Goal: Task Accomplishment & Management: Use online tool/utility

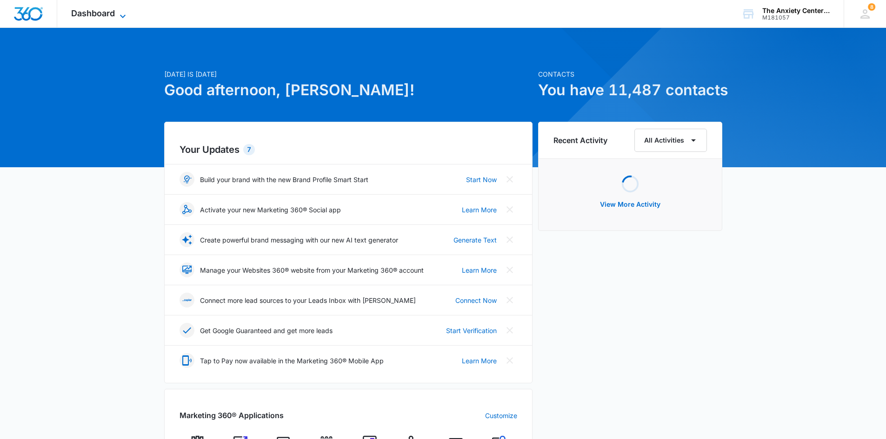
click at [118, 14] on icon at bounding box center [122, 16] width 11 height 11
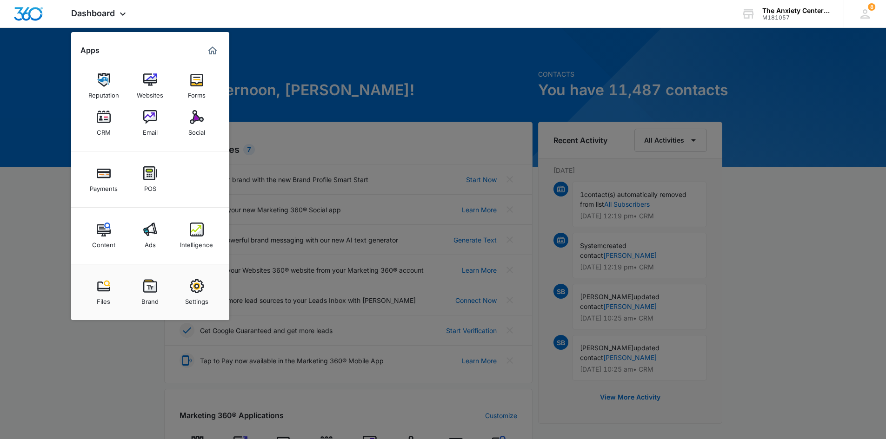
click at [94, 127] on link "CRM" at bounding box center [103, 123] width 35 height 35
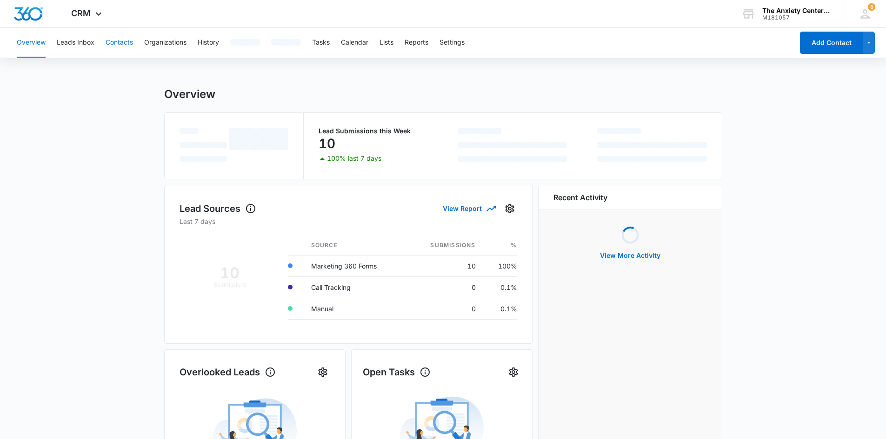
click at [113, 40] on button "Contacts" at bounding box center [119, 43] width 27 height 30
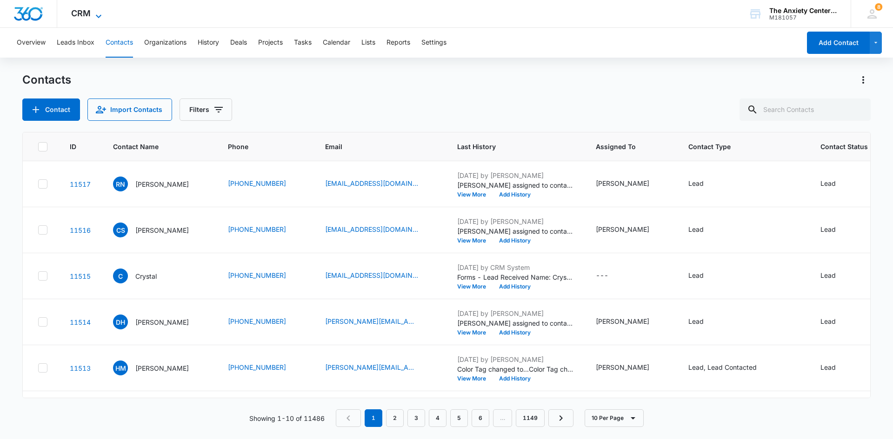
click at [97, 14] on icon at bounding box center [98, 16] width 11 height 11
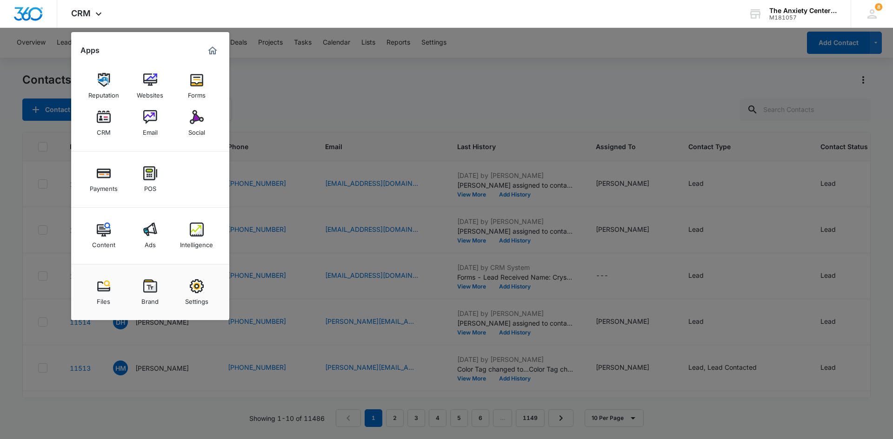
click at [196, 225] on img at bounding box center [197, 230] width 14 height 14
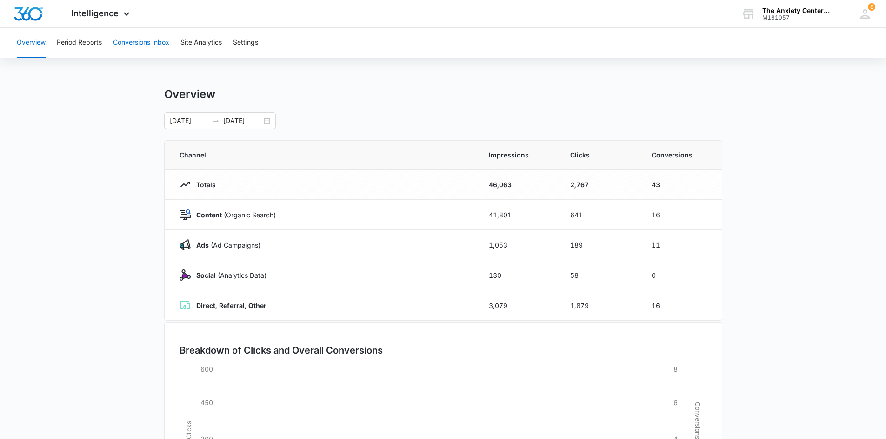
click at [134, 43] on button "Conversions Inbox" at bounding box center [141, 43] width 56 height 30
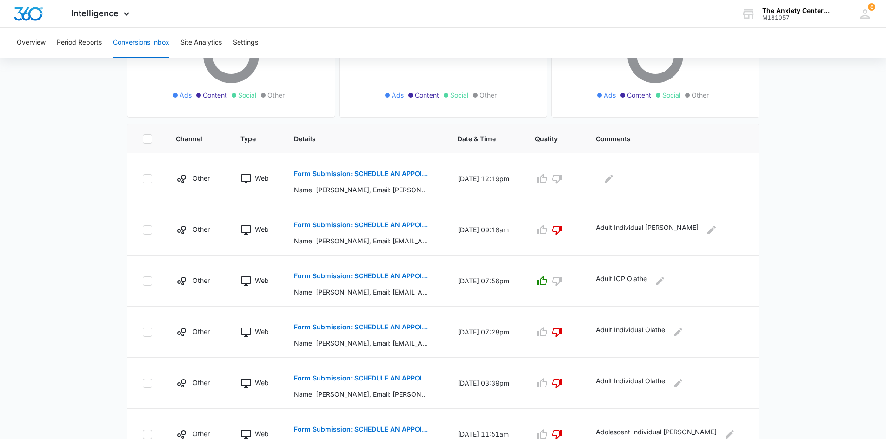
scroll to position [186, 0]
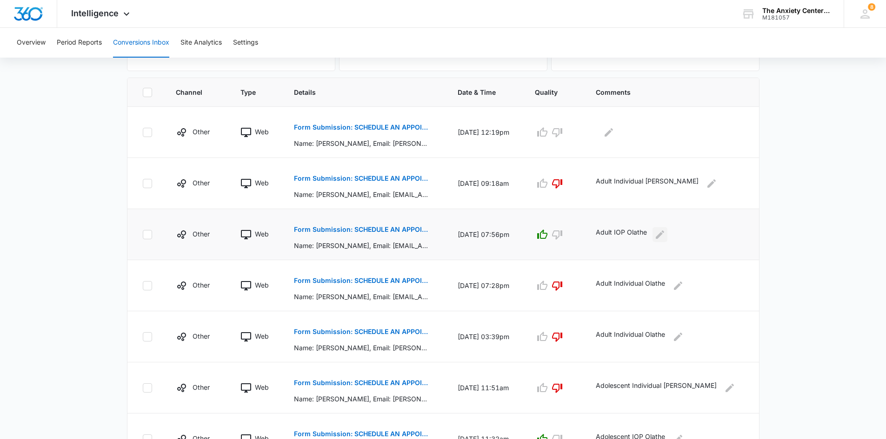
click at [664, 237] on icon "Edit Comments" at bounding box center [659, 234] width 8 height 8
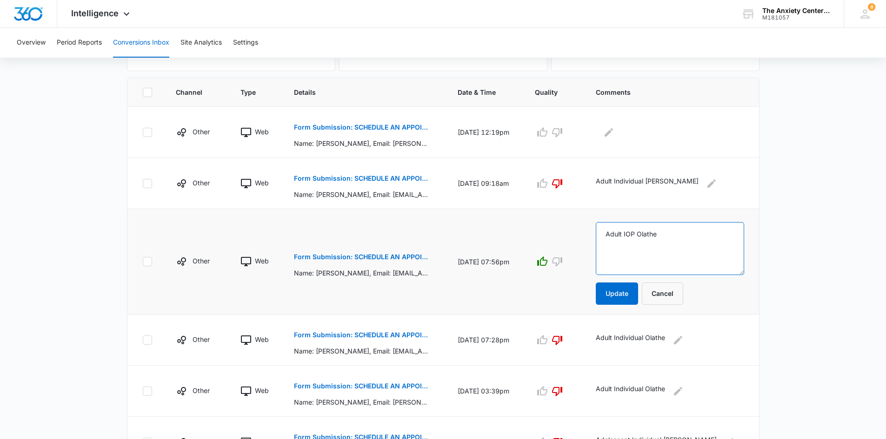
drag, startPoint x: 627, startPoint y: 237, endPoint x: 694, endPoint y: 234, distance: 67.0
click at [694, 234] on textarea "Adult IOP Olathe" at bounding box center [670, 248] width 148 height 53
click at [683, 291] on button "Cancel" at bounding box center [662, 294] width 41 height 22
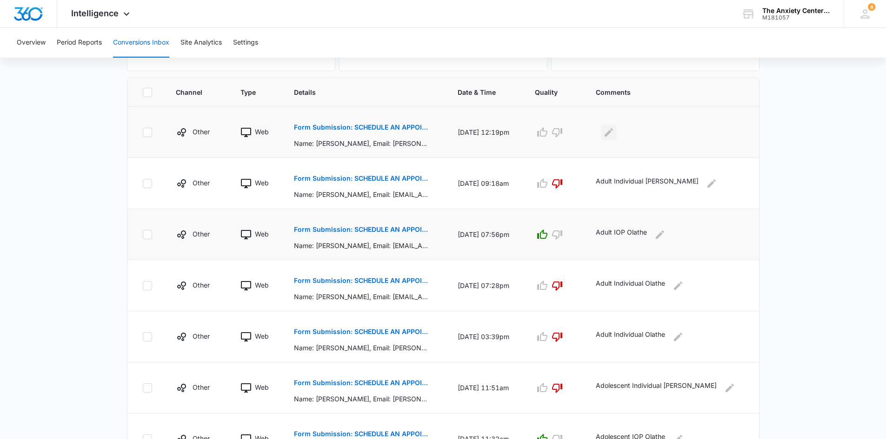
click at [614, 130] on icon "Edit Comments" at bounding box center [608, 132] width 11 height 11
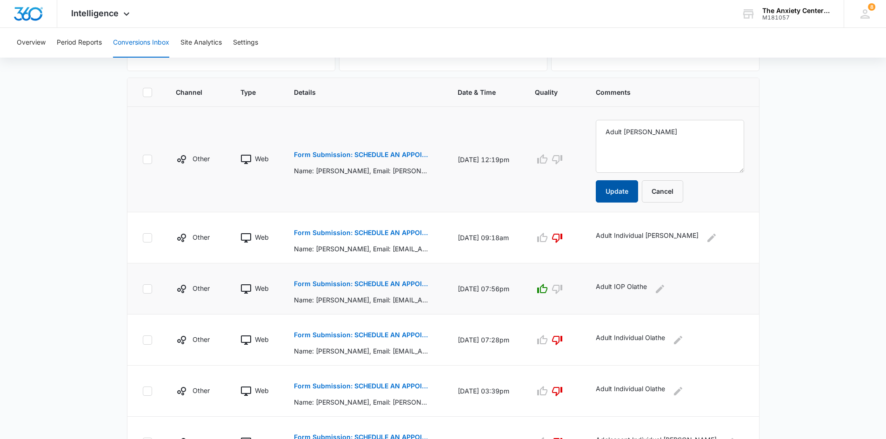
type textarea "Adult [PERSON_NAME]"
click at [638, 192] on button "Update" at bounding box center [617, 191] width 42 height 22
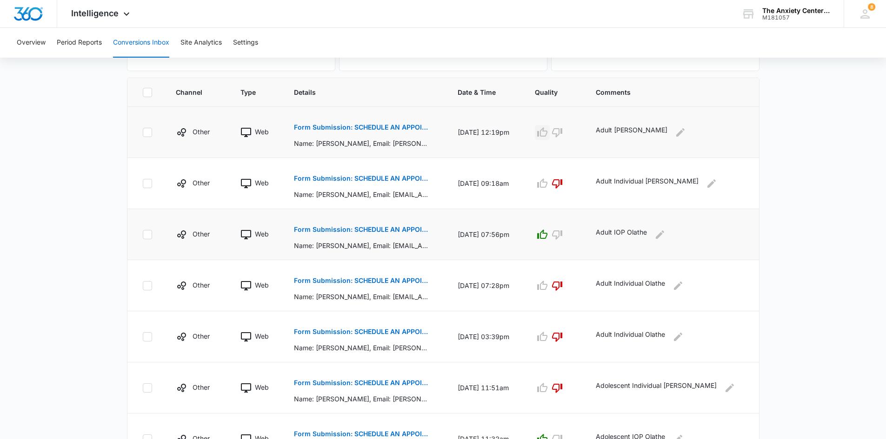
click at [548, 135] on icon "button" at bounding box center [541, 132] width 11 height 11
click at [121, 16] on icon at bounding box center [126, 16] width 11 height 11
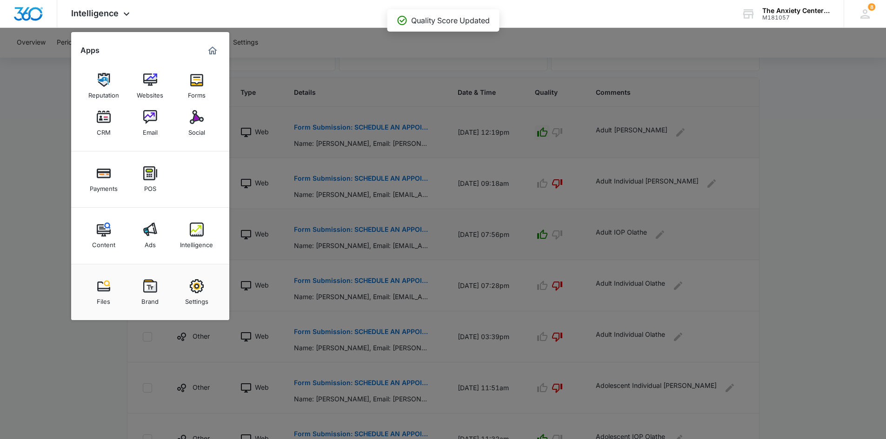
click at [99, 126] on div "CRM" at bounding box center [104, 130] width 14 height 12
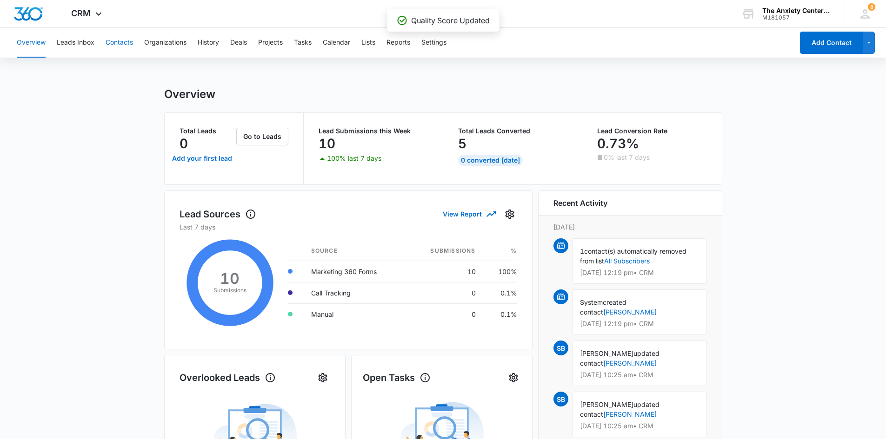
click at [113, 43] on button "Contacts" at bounding box center [119, 43] width 27 height 30
